Goal: Task Accomplishment & Management: Complete application form

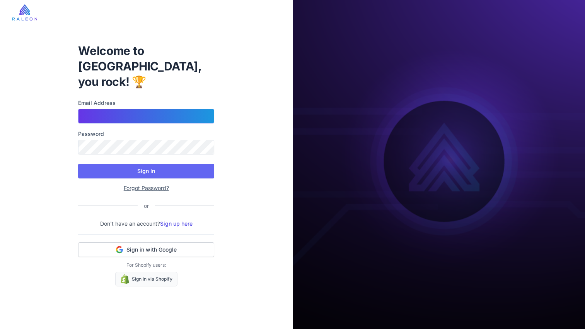
click at [117, 109] on input "Email Address" at bounding box center [146, 116] width 136 height 15
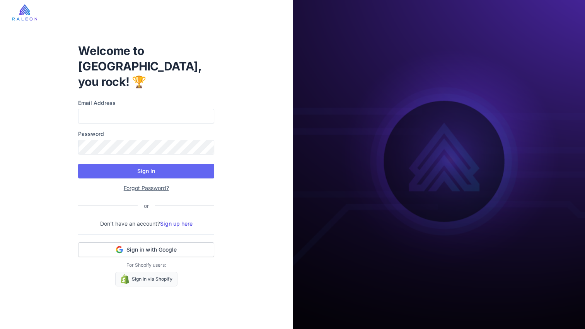
click at [259, 63] on div "Welcome to [GEOGRAPHIC_DATA], you rock! 🏆 Email Address Password Sign In Forgot…" at bounding box center [146, 164] width 293 height 329
